Goal: Information Seeking & Learning: Compare options

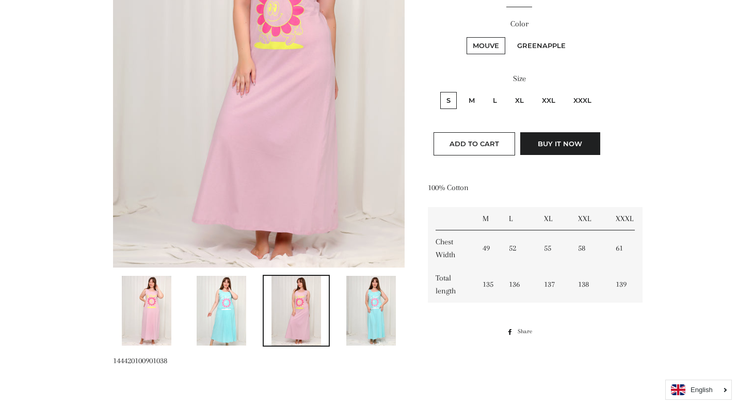
scroll to position [155, 0]
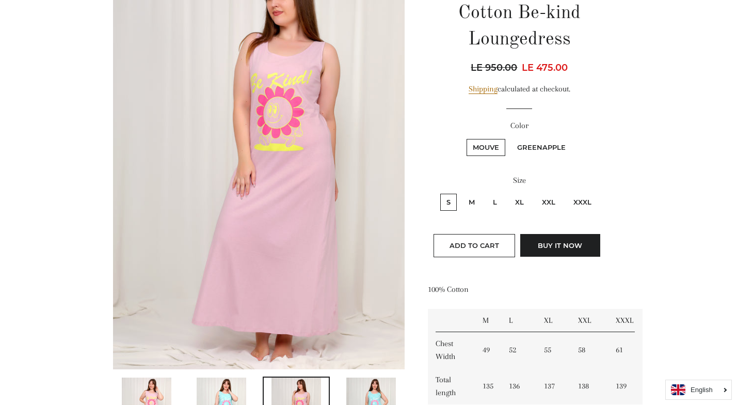
click at [580, 200] on label "XXXL" at bounding box center [583, 202] width 30 height 17
click at [567, 193] on input "XXXL" at bounding box center [566, 192] width 1 height 1
radio input "true"
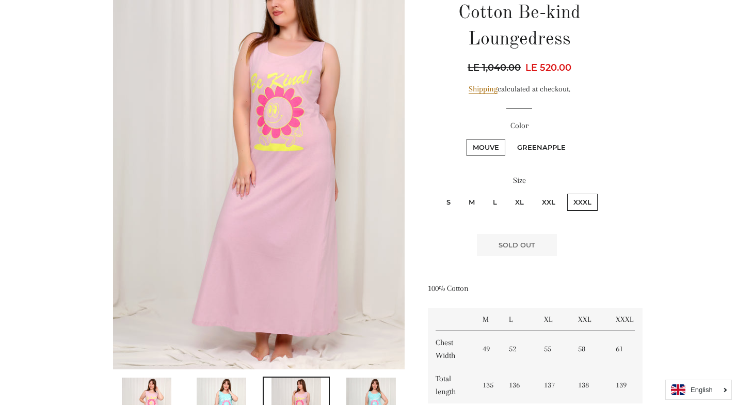
click at [551, 201] on label "XXL" at bounding box center [549, 202] width 26 height 17
click at [535, 193] on input "XXL" at bounding box center [535, 192] width 1 height 1
radio input "true"
click at [539, 148] on label "GreenApple" at bounding box center [541, 147] width 61 height 17
click at [510, 138] on input "GreenApple" at bounding box center [510, 137] width 1 height 1
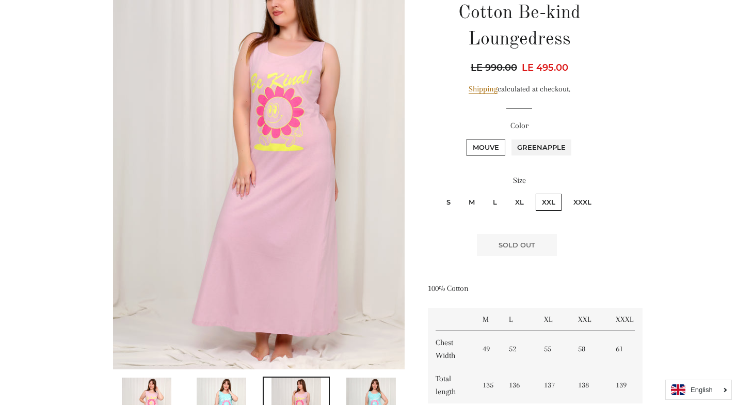
radio input "true"
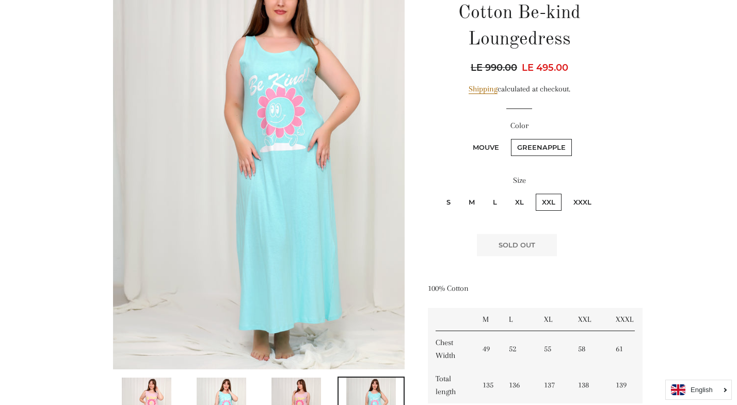
click at [578, 203] on label "XXXL" at bounding box center [583, 202] width 30 height 17
click at [567, 193] on input "XXXL" at bounding box center [566, 192] width 1 height 1
radio input "true"
click at [519, 203] on label "XL" at bounding box center [519, 202] width 21 height 17
click at [508, 193] on input "XL" at bounding box center [508, 192] width 1 height 1
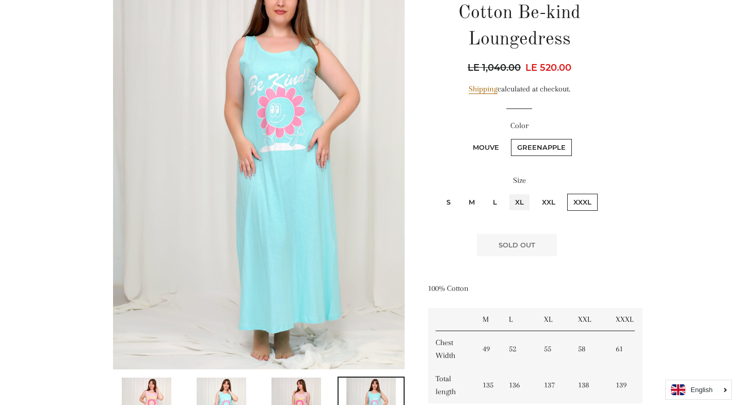
radio input "true"
click at [491, 201] on label "L" at bounding box center [495, 202] width 17 height 17
click at [486, 193] on input "L" at bounding box center [485, 192] width 1 height 1
radio input "true"
click at [478, 202] on label "M" at bounding box center [472, 202] width 19 height 17
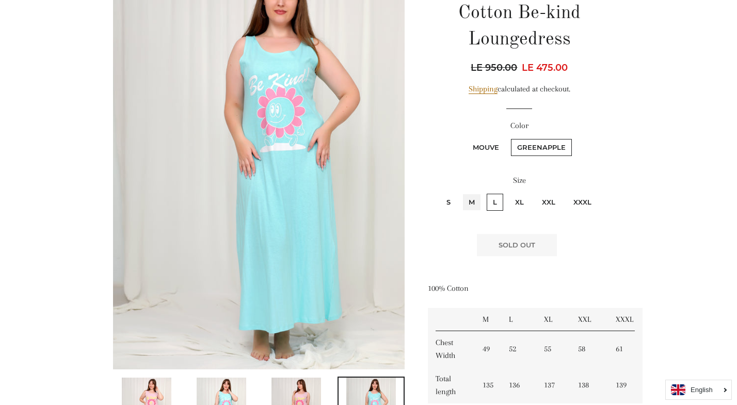
click at [462, 193] on input "M" at bounding box center [461, 192] width 1 height 1
radio input "true"
click at [423, 201] on div "Sleeveless 100% Cotton Be-kind Loungedress Regular price LE 950.00 Sale price L…" at bounding box center [514, 198] width 219 height 484
click at [449, 202] on label "S" at bounding box center [449, 202] width 17 height 17
click at [440, 193] on input "S" at bounding box center [439, 192] width 1 height 1
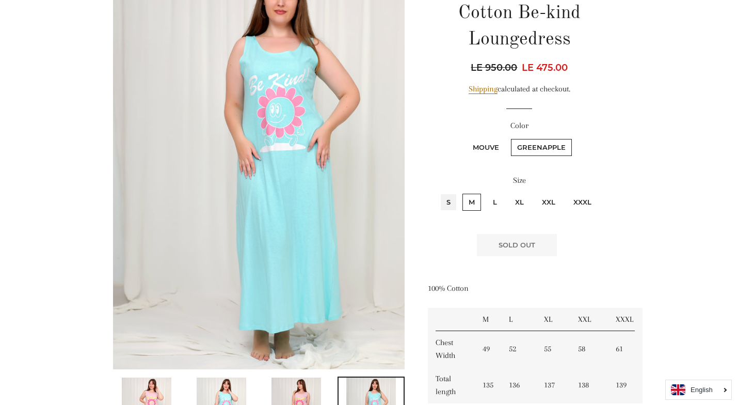
radio input "true"
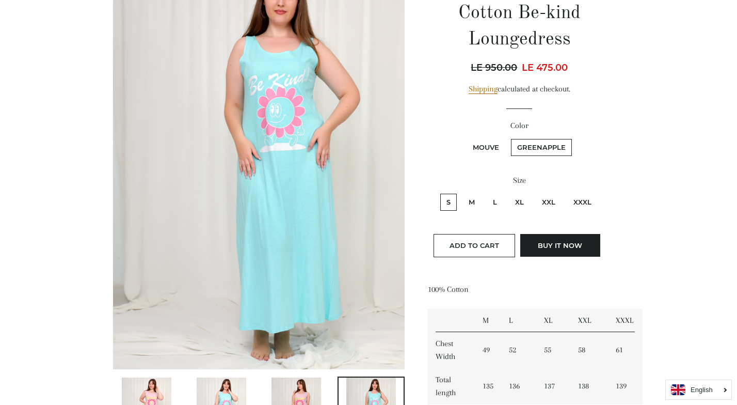
click at [485, 147] on label "Mouve" at bounding box center [486, 147] width 39 height 17
click at [466, 138] on input "Mouve" at bounding box center [465, 137] width 1 height 1
radio input "true"
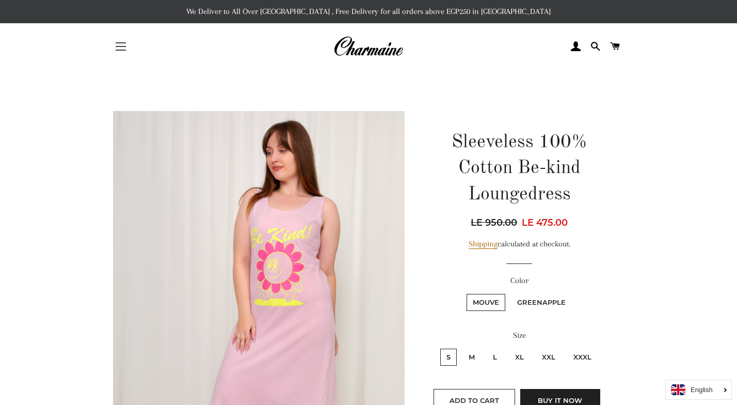
click at [120, 47] on span "button" at bounding box center [121, 46] width 10 height 1
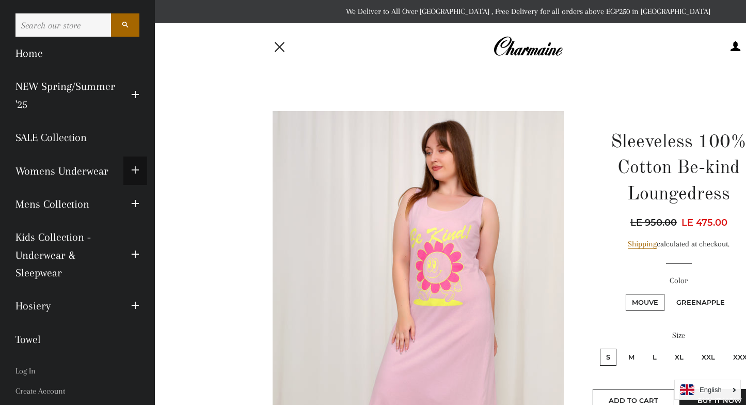
click at [131, 177] on span "button" at bounding box center [135, 170] width 8 height 13
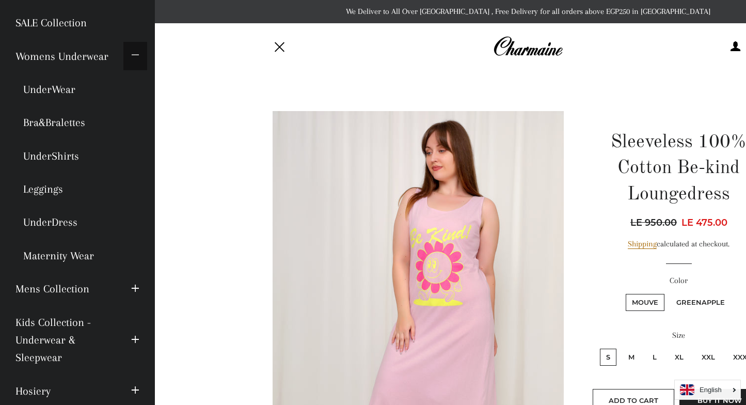
scroll to position [52, 0]
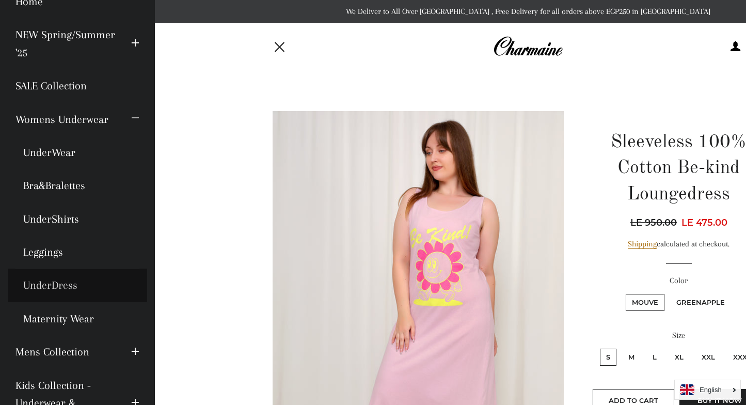
click at [69, 302] on link "UnderDress" at bounding box center [77, 285] width 139 height 33
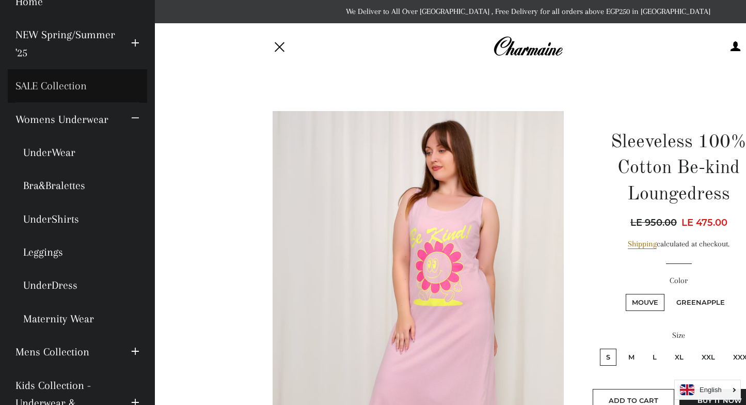
click at [72, 84] on link "SALE Collection" at bounding box center [77, 85] width 139 height 33
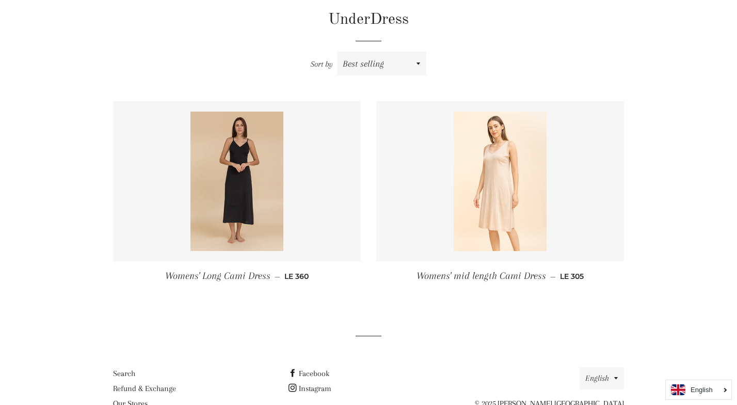
scroll to position [103, 0]
click at [501, 197] on img at bounding box center [500, 180] width 93 height 139
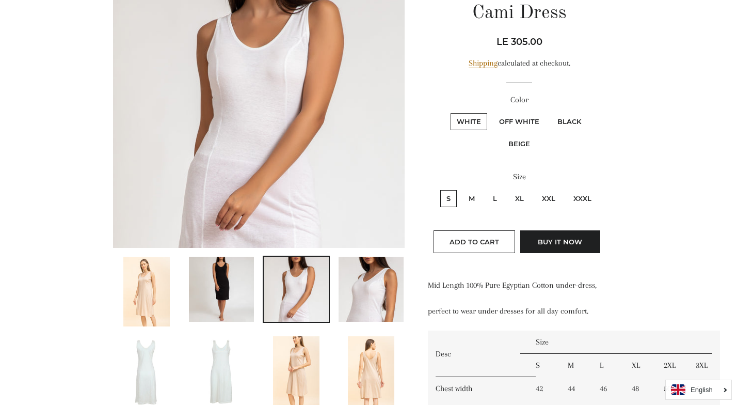
scroll to position [207, 0]
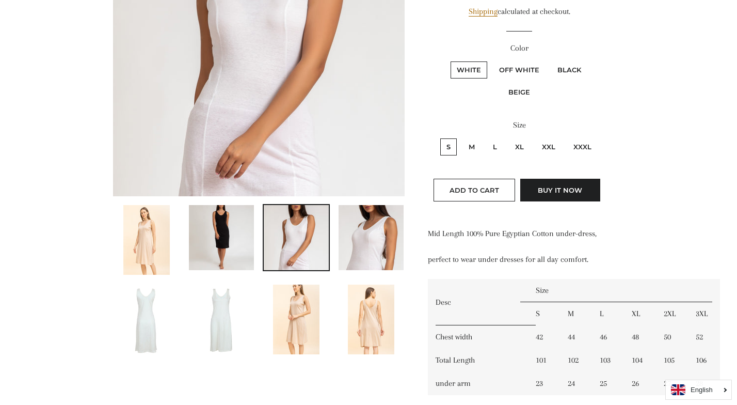
click at [298, 324] on img at bounding box center [296, 320] width 46 height 70
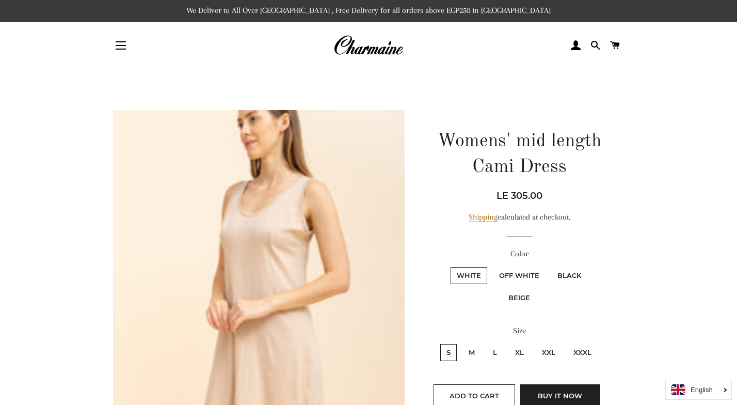
scroll to position [0, 0]
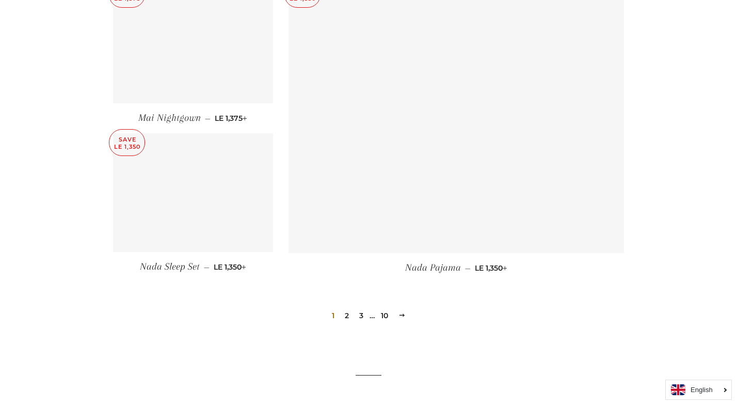
scroll to position [1461, 0]
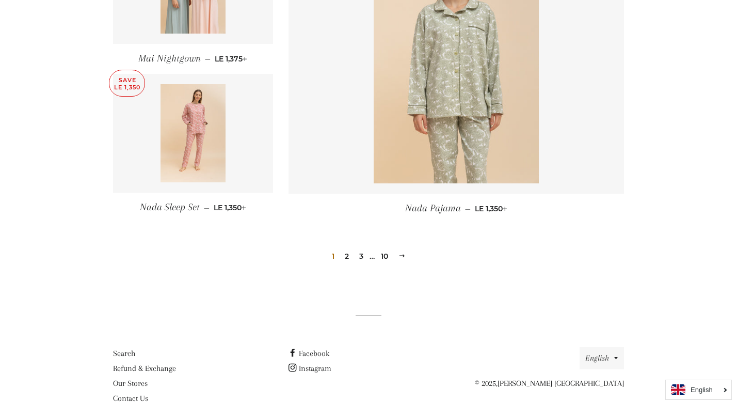
click at [383, 248] on link "10" at bounding box center [384, 255] width 15 height 15
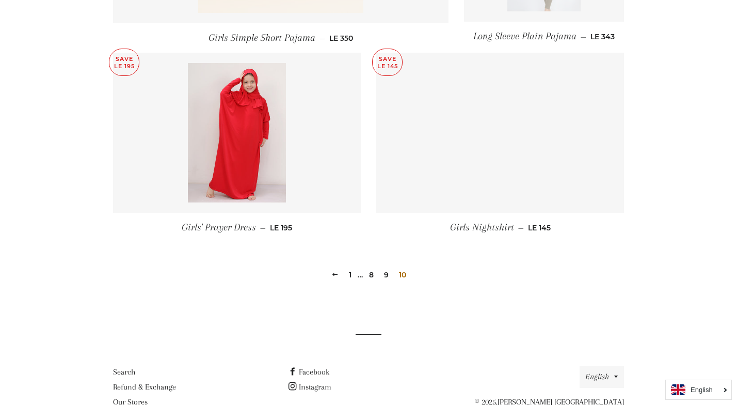
scroll to position [723, 0]
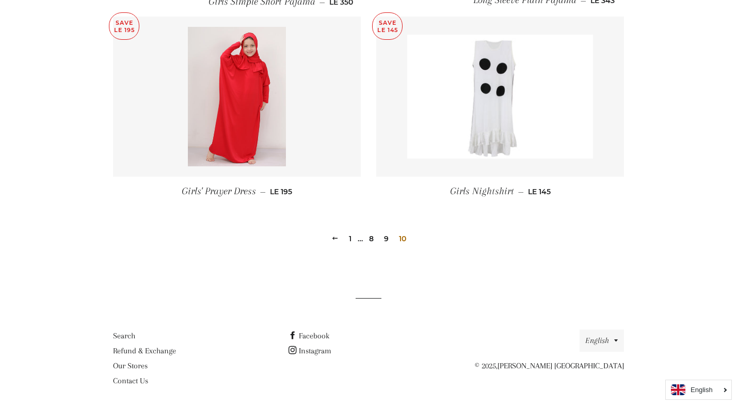
click at [370, 240] on link "8" at bounding box center [371, 238] width 13 height 15
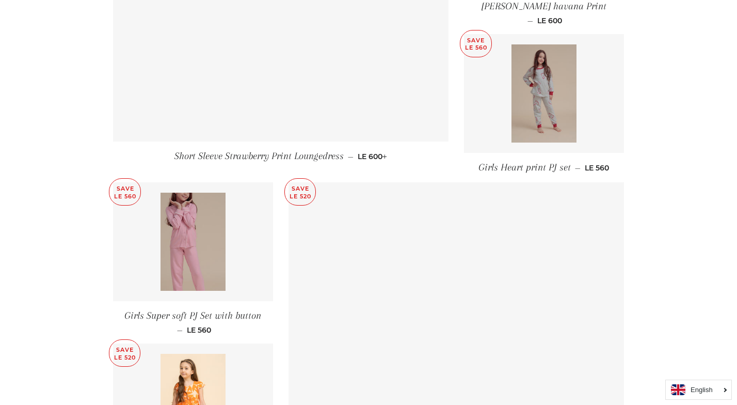
scroll to position [1480, 0]
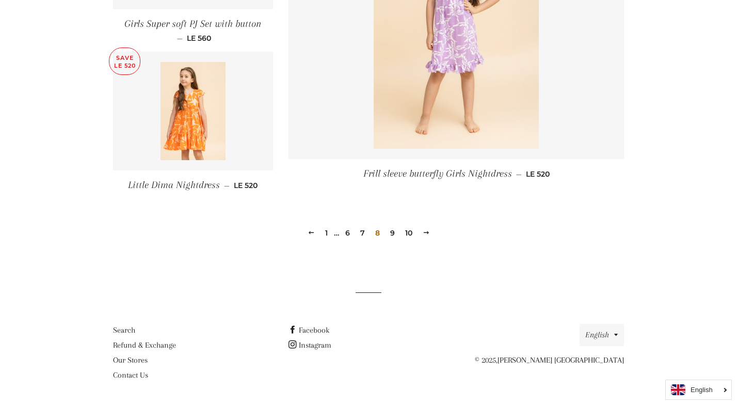
click at [351, 236] on link "6" at bounding box center [347, 232] width 13 height 15
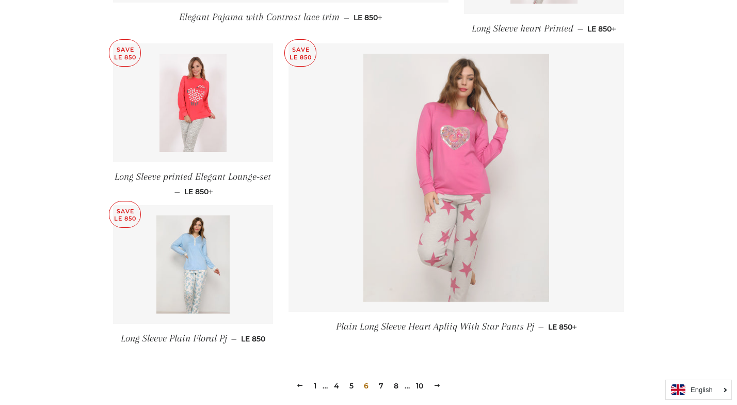
scroll to position [1496, 0]
